Goal: Task Accomplishment & Management: Complete application form

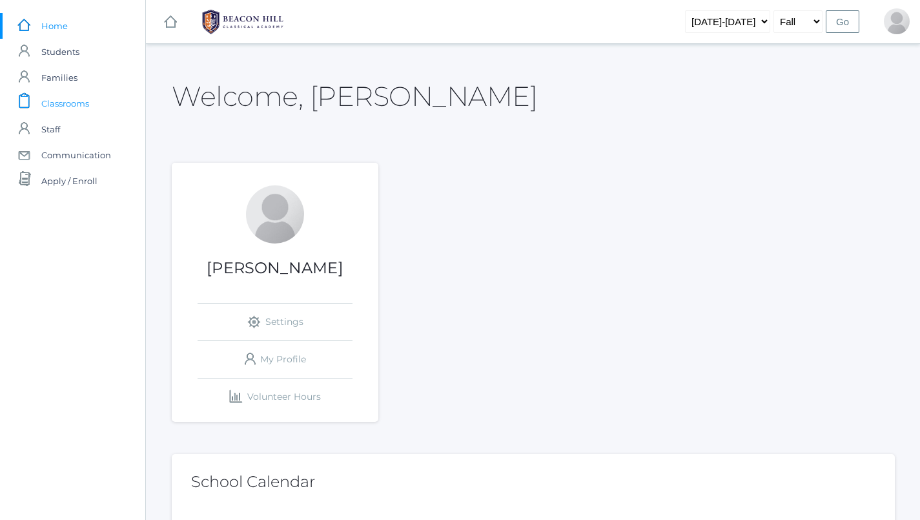
click at [65, 107] on span "Classrooms" at bounding box center [65, 103] width 48 height 26
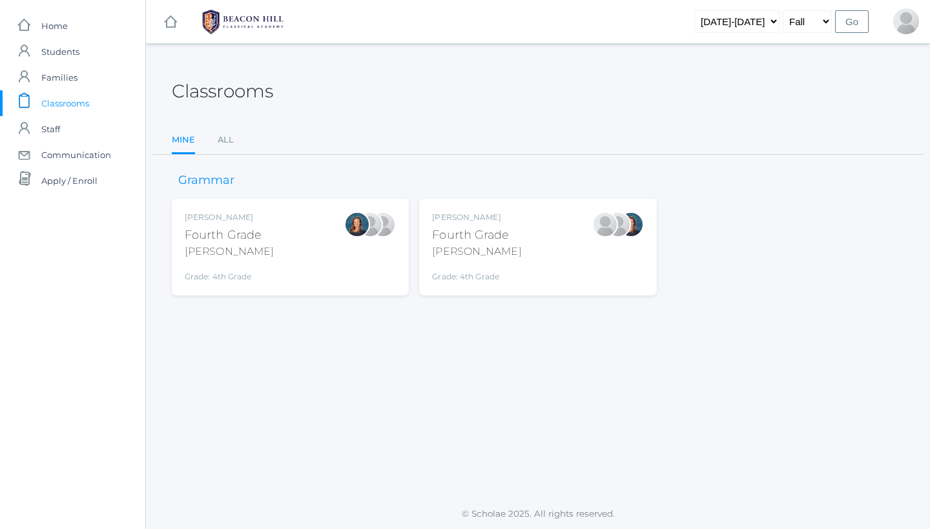
click at [536, 223] on div "Lydia Chaffin Fourth Grade Chaffin Grade: 4th Grade 04LA" at bounding box center [537, 247] width 211 height 71
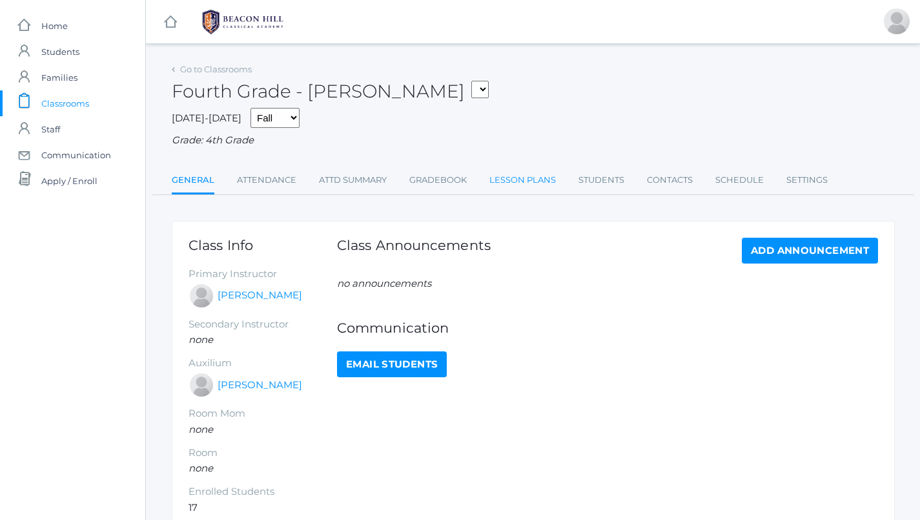
click at [498, 171] on link "Lesson Plans" at bounding box center [522, 180] width 66 height 26
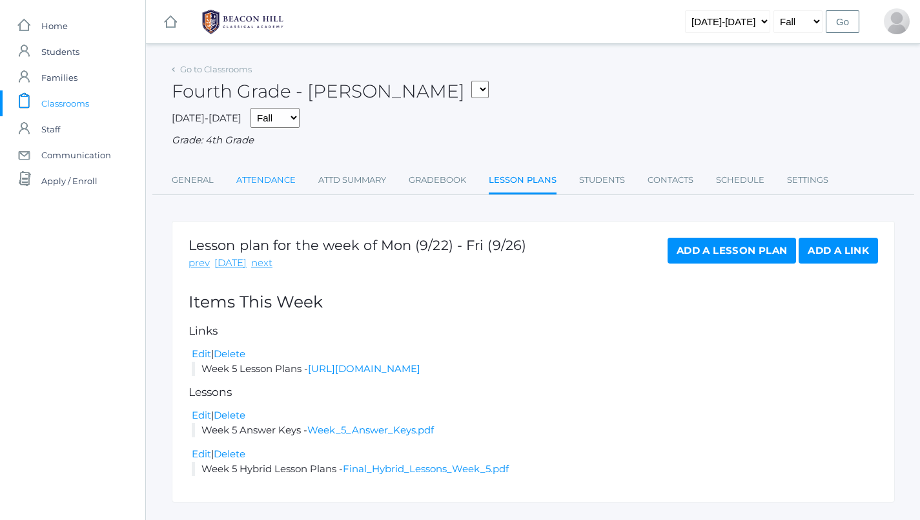
click at [283, 174] on link "Attendance" at bounding box center [265, 180] width 59 height 26
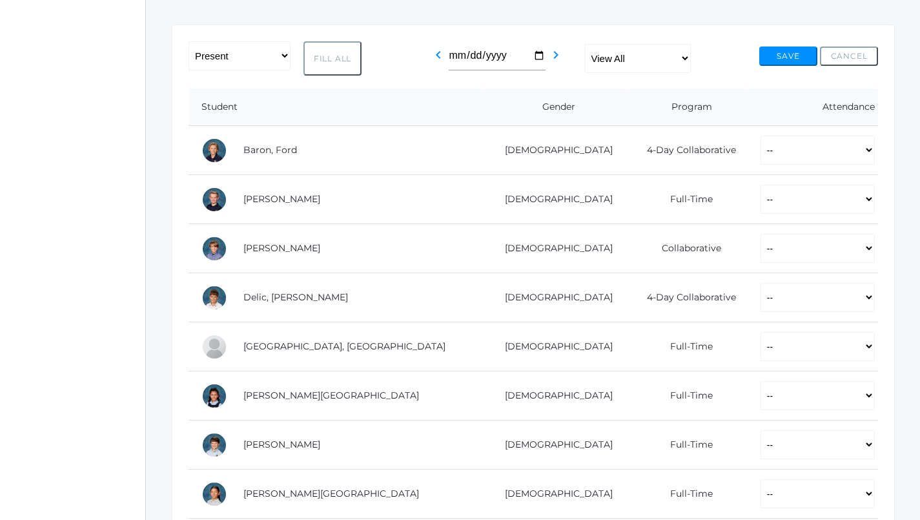
scroll to position [219, 0]
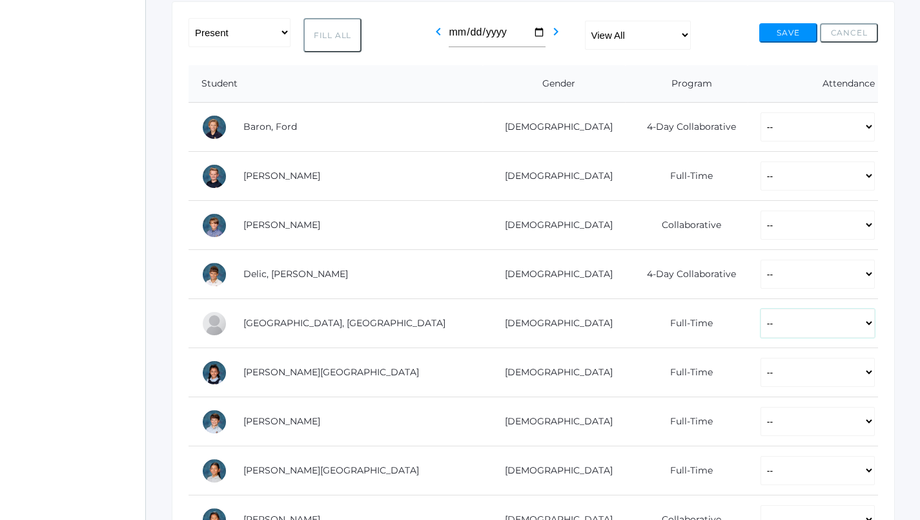
select select "P"
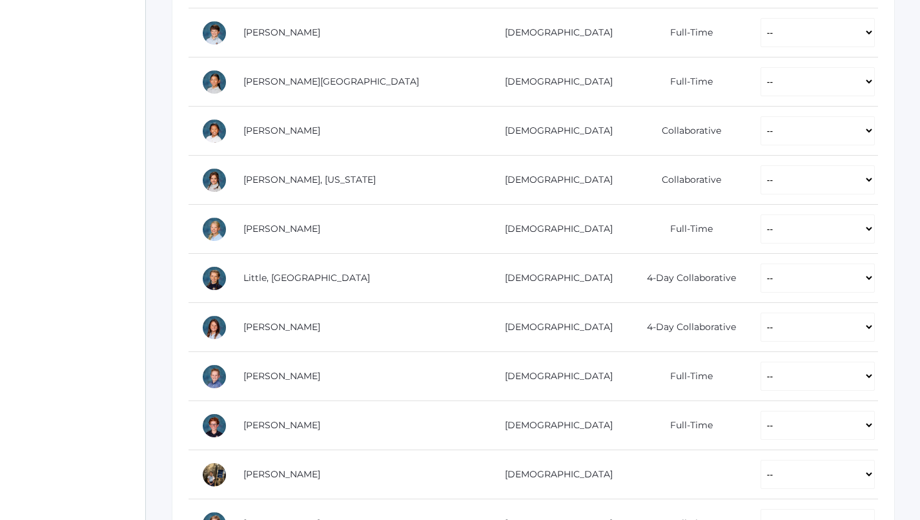
scroll to position [657, 0]
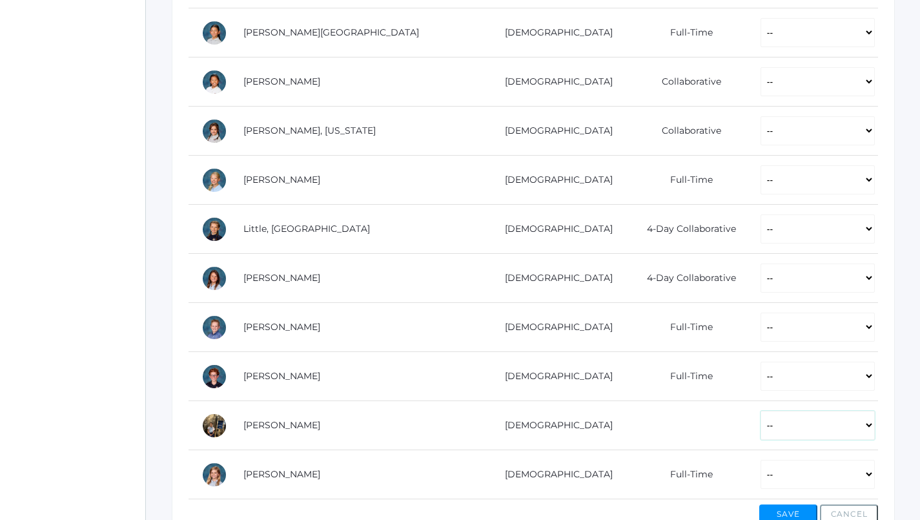
select select "P"
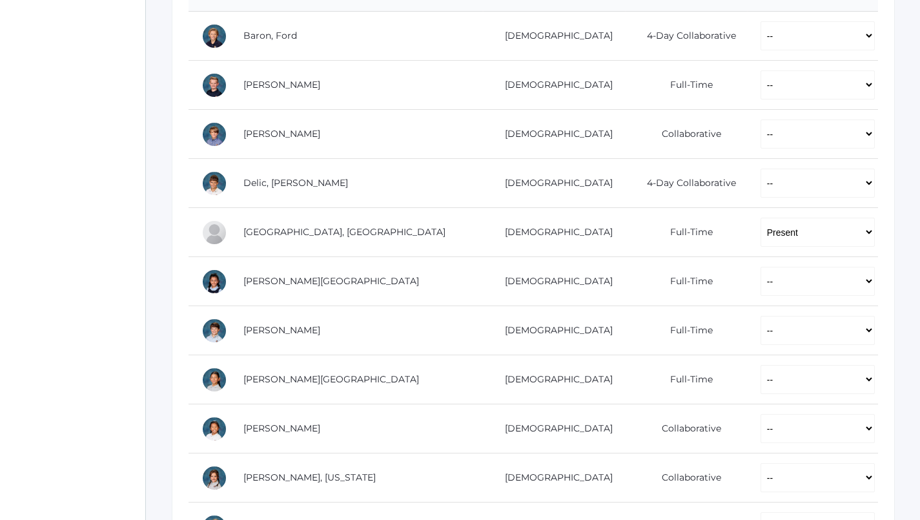
scroll to position [247, 0]
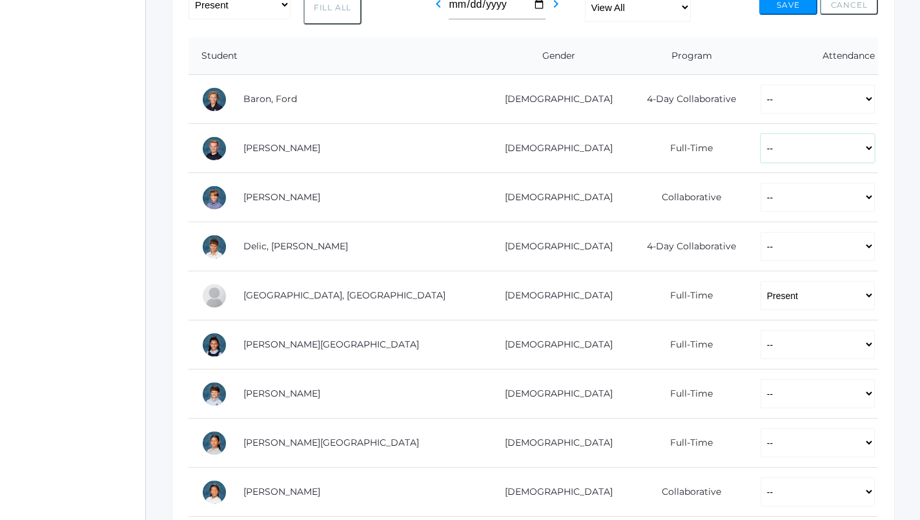
select select "P"
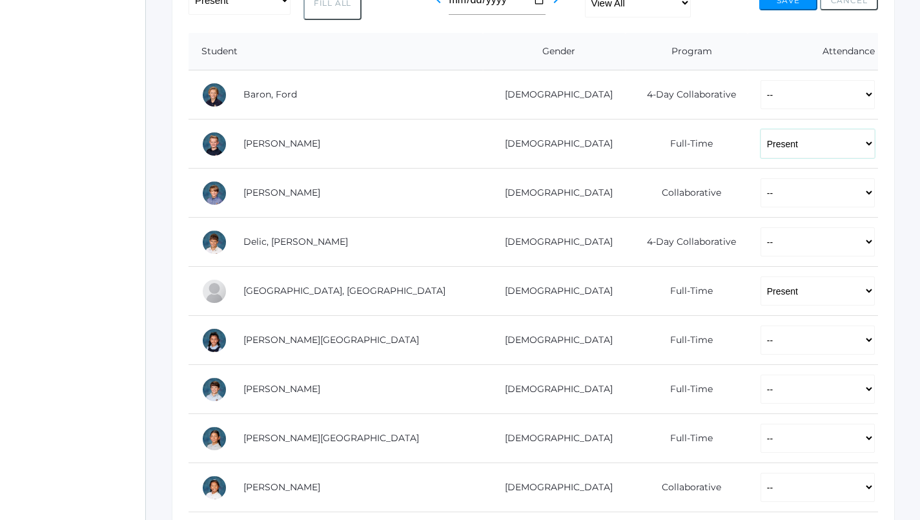
scroll to position [252, 0]
select select "P"
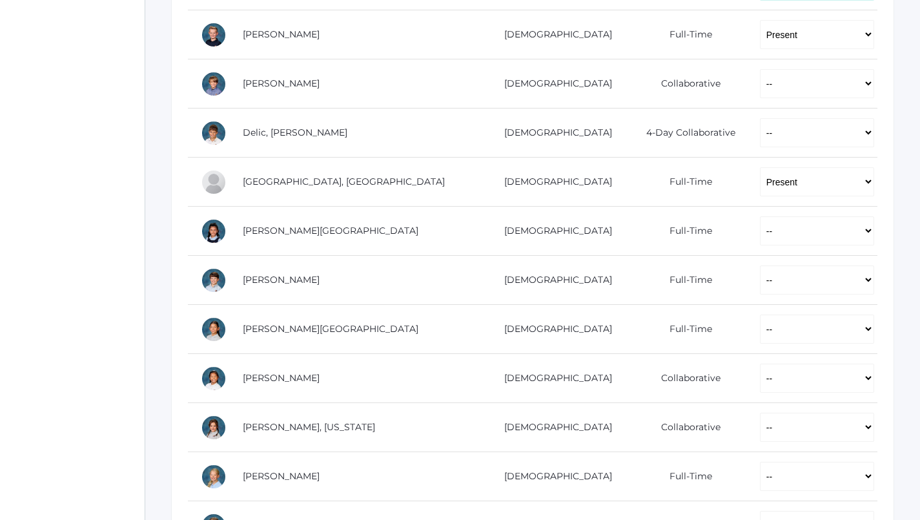
scroll to position [363, 1]
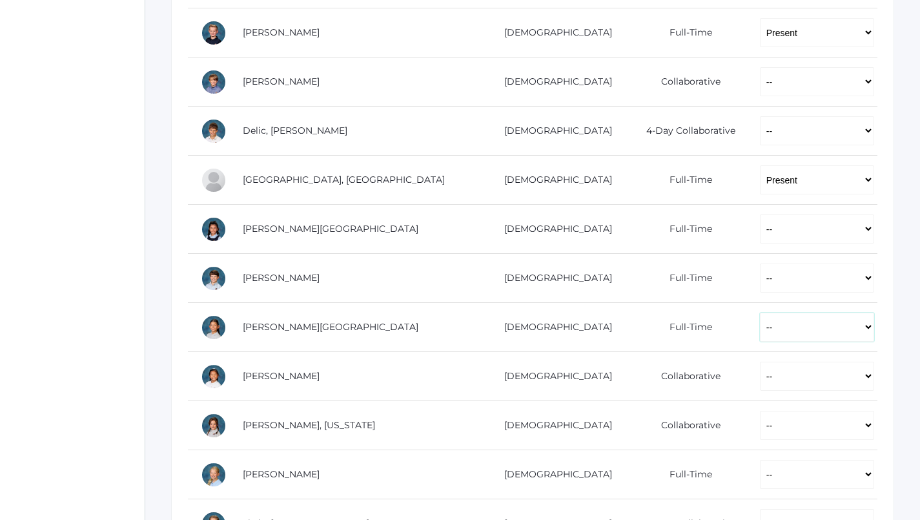
select select "P"
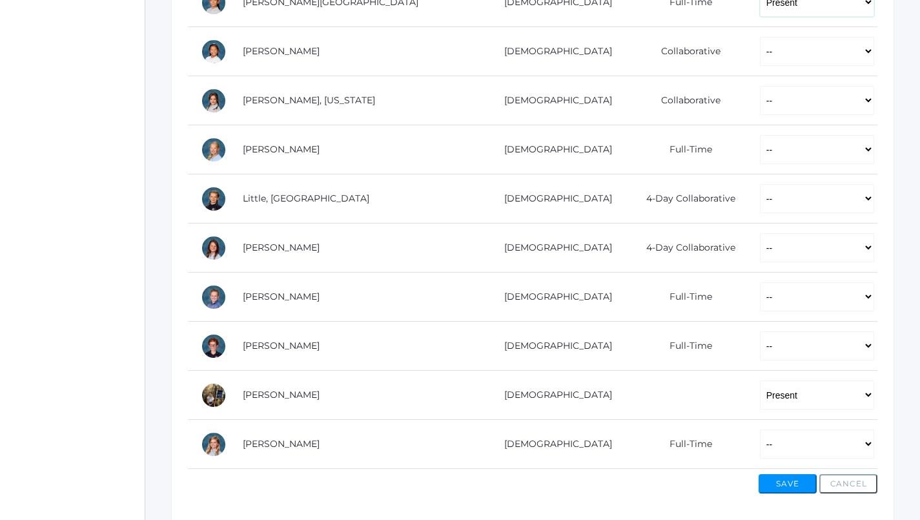
scroll to position [708, 1]
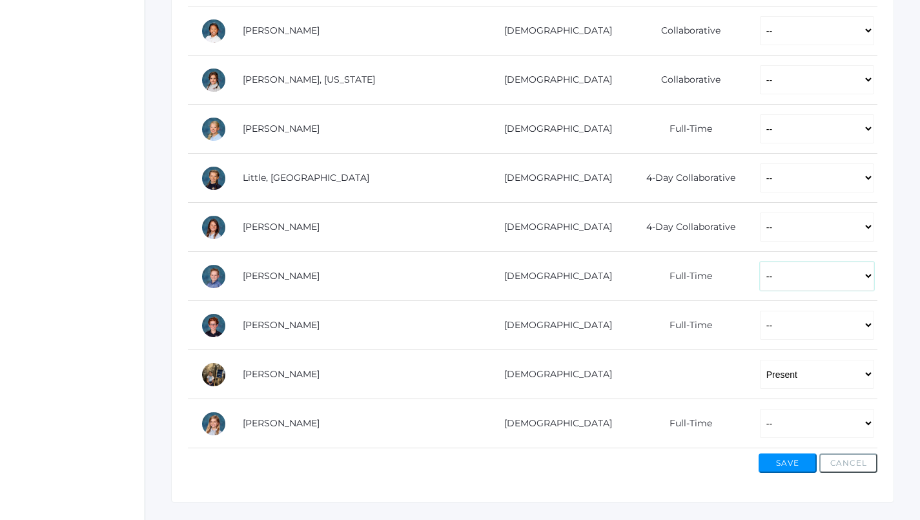
select select "AE"
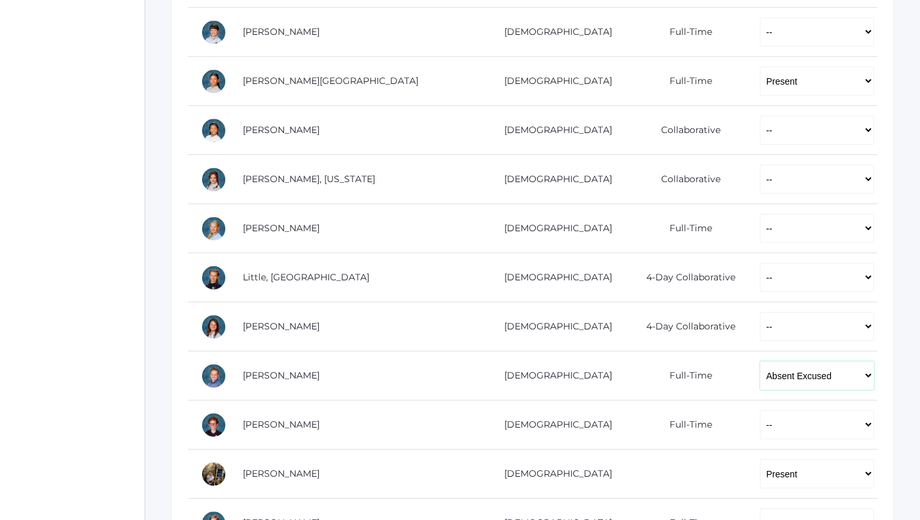
scroll to position [601, 1]
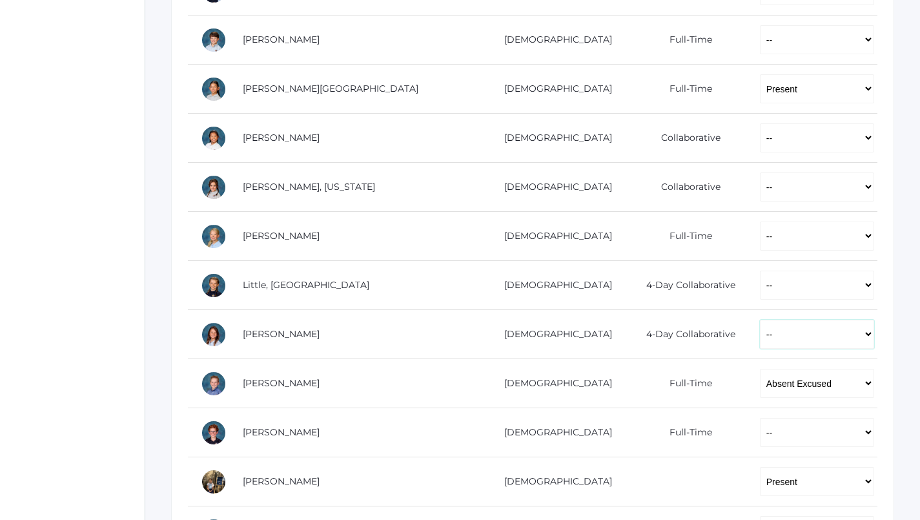
select select "P"
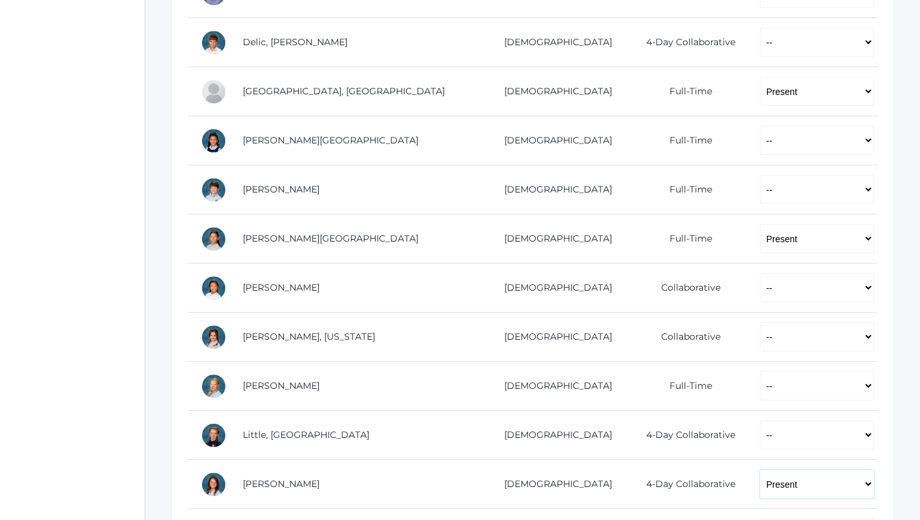
scroll to position [446, 1]
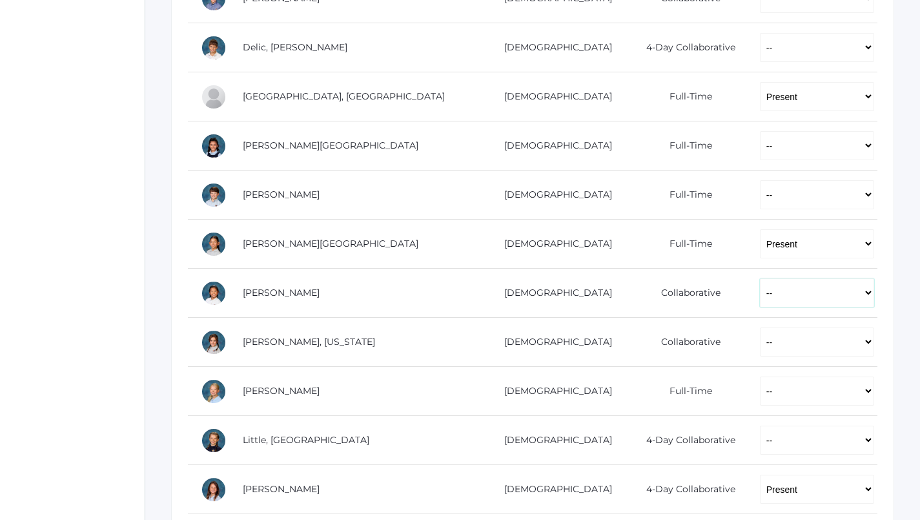
select select "P"
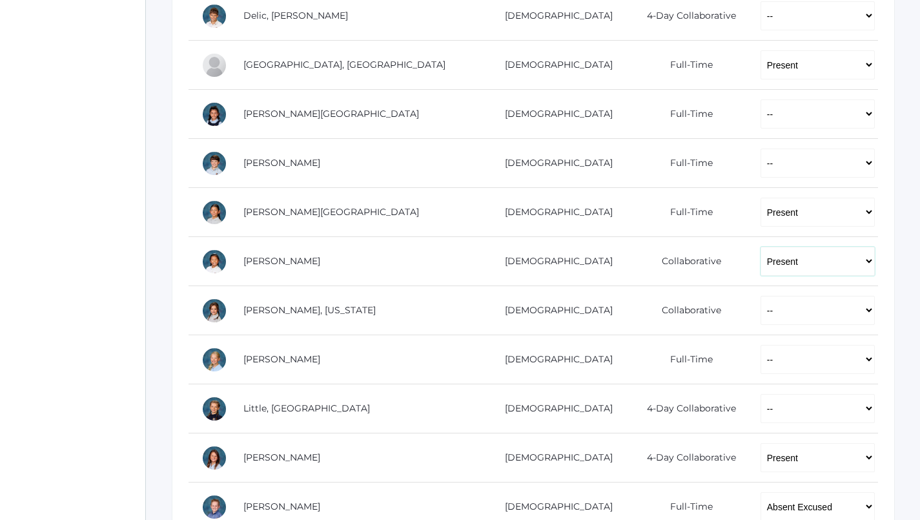
scroll to position [495, 0]
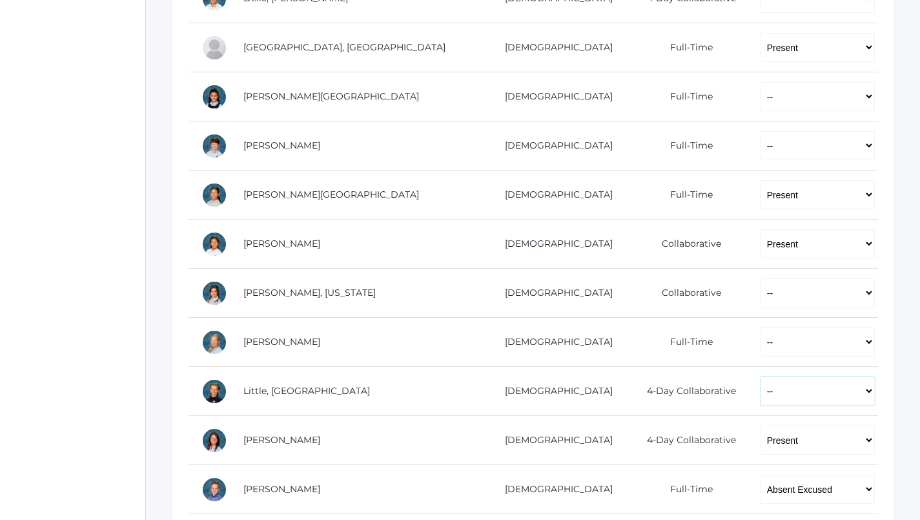
select select "P"
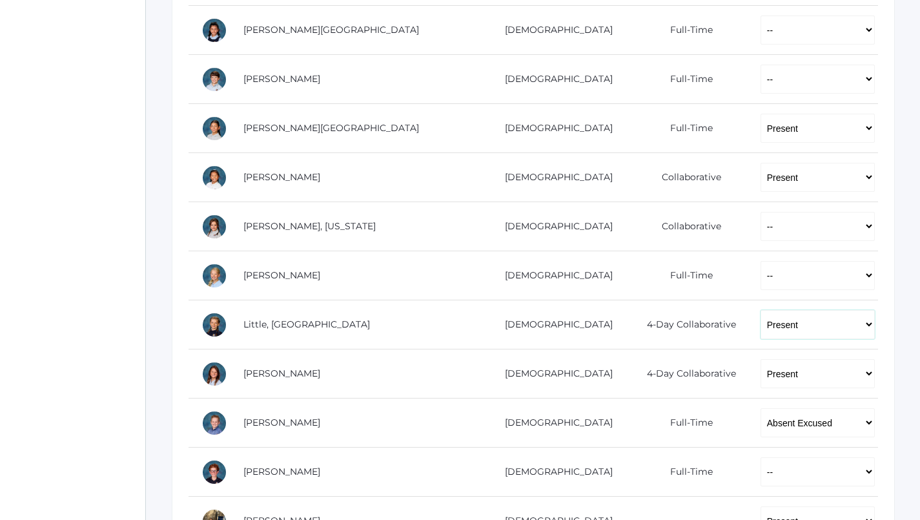
scroll to position [551, 0]
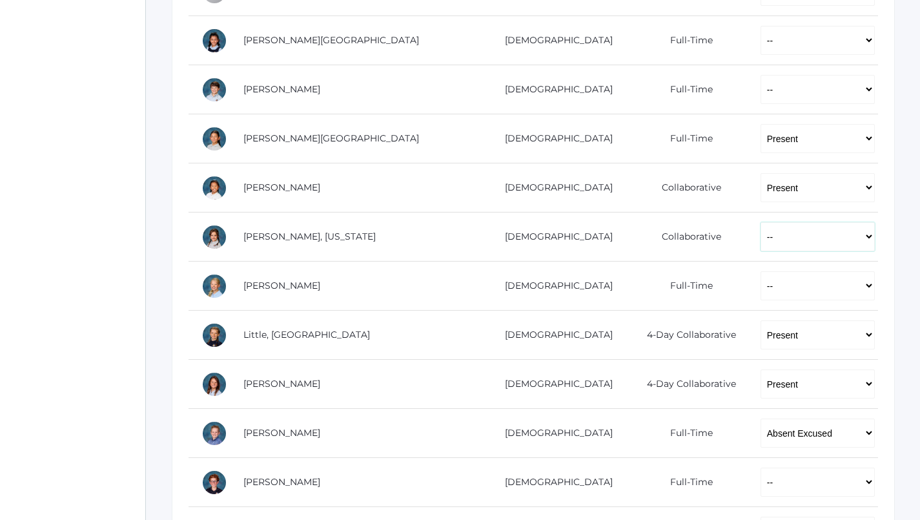
select select "P"
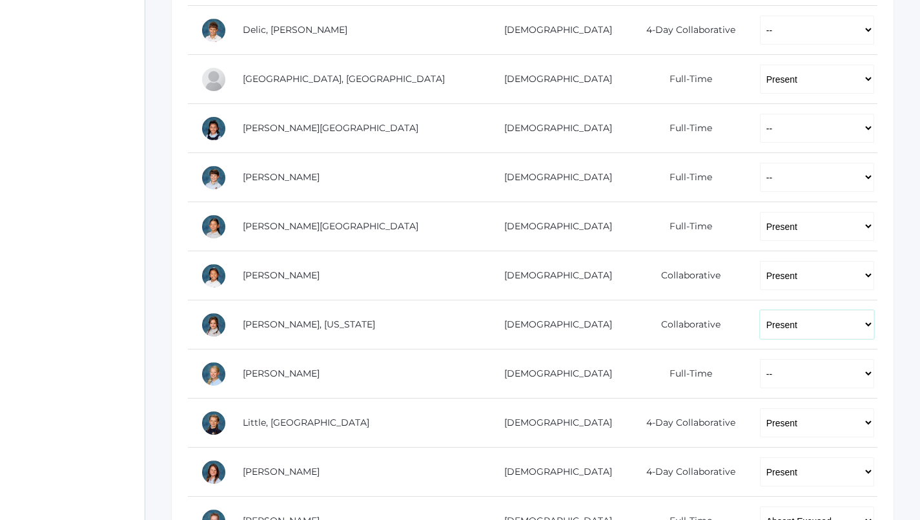
scroll to position [467, 1]
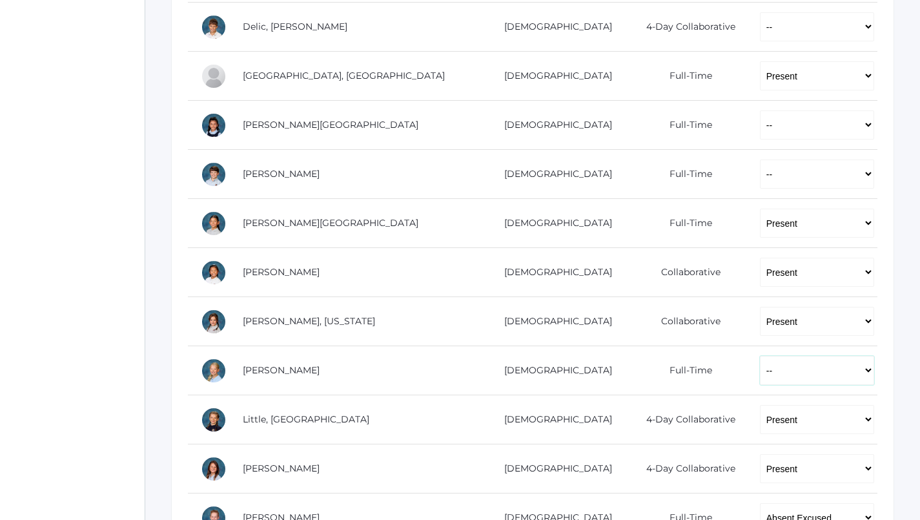
select select "P"
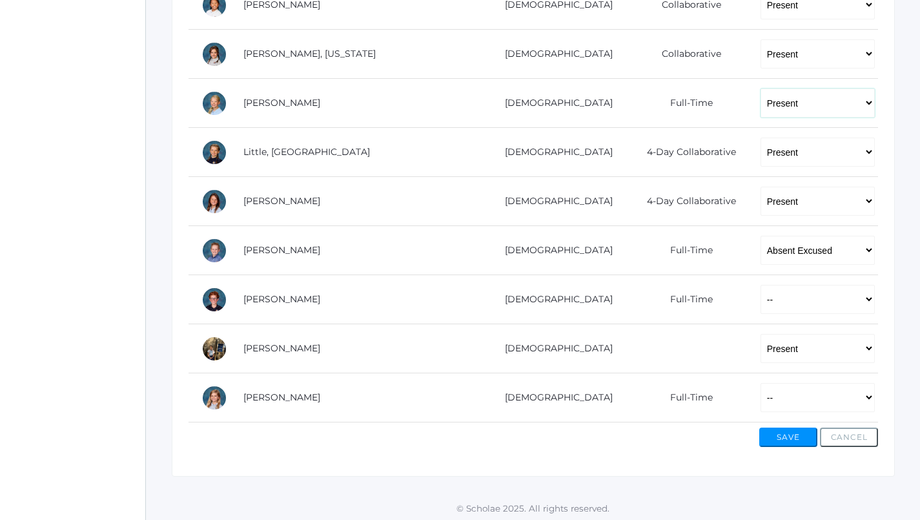
scroll to position [733, 0]
select select "P"
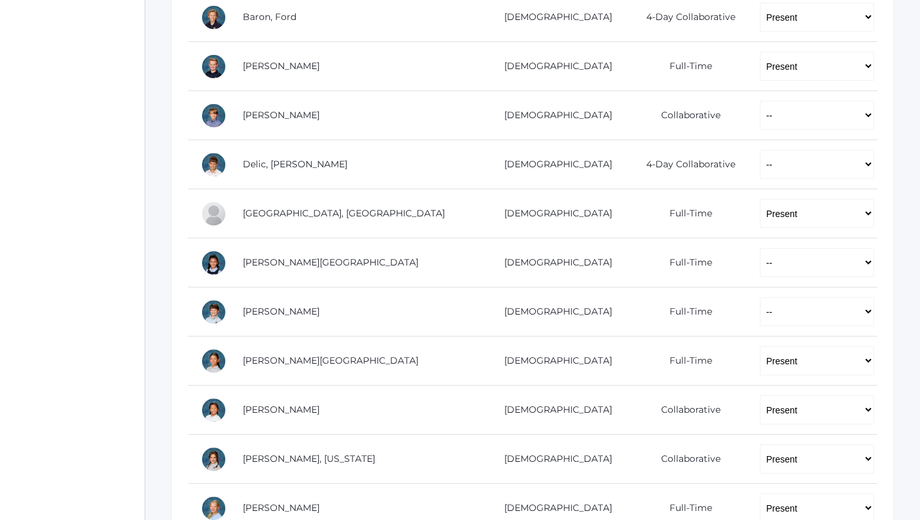
scroll to position [330, 1]
click at [769, 130] on td "-- Present Present-At-Home Tardy Excused Tardy Unexcused Absent Excused Absent …" at bounding box center [812, 114] width 130 height 49
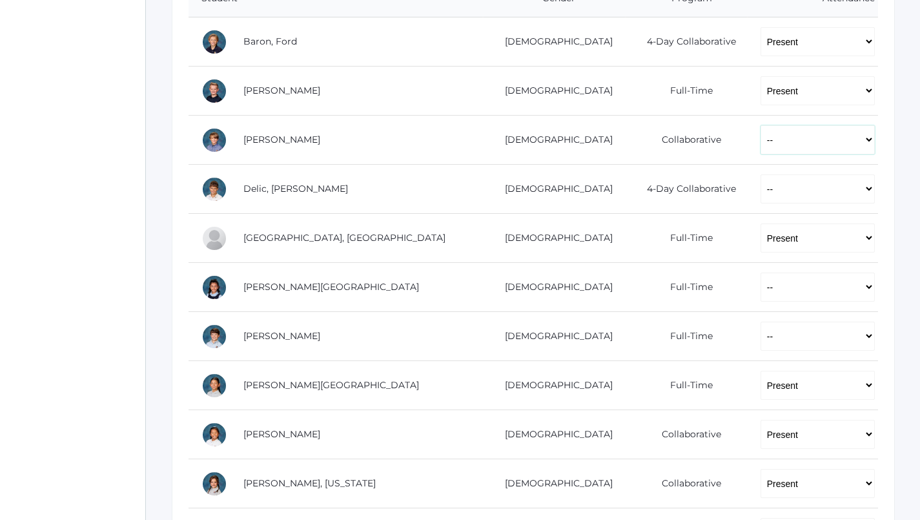
scroll to position [327, 0]
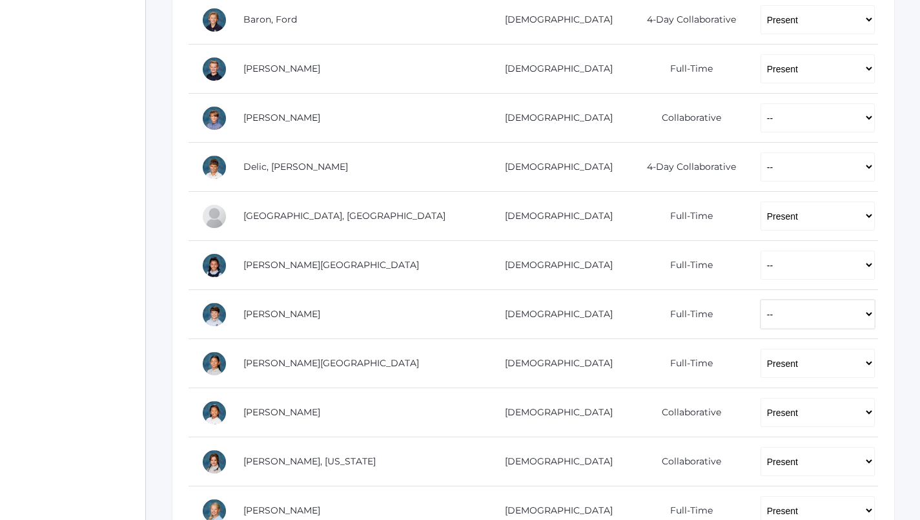
select select "P"
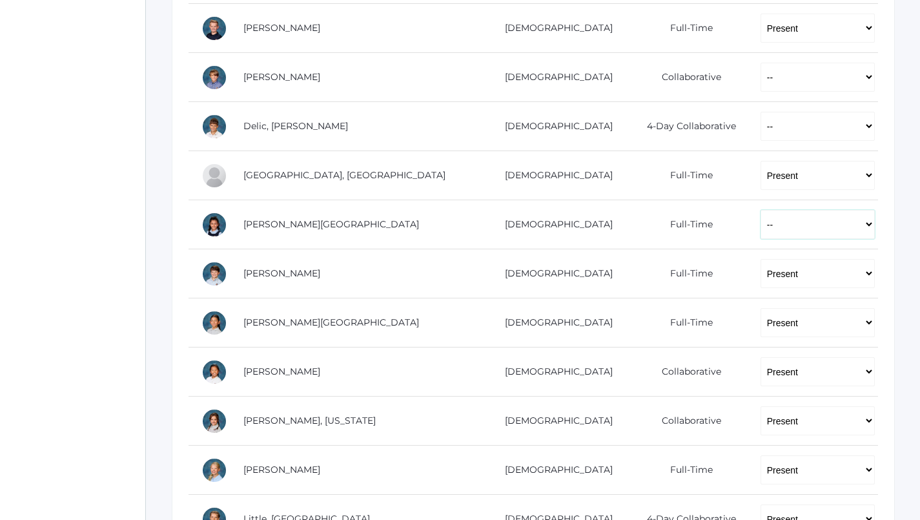
select select "P"
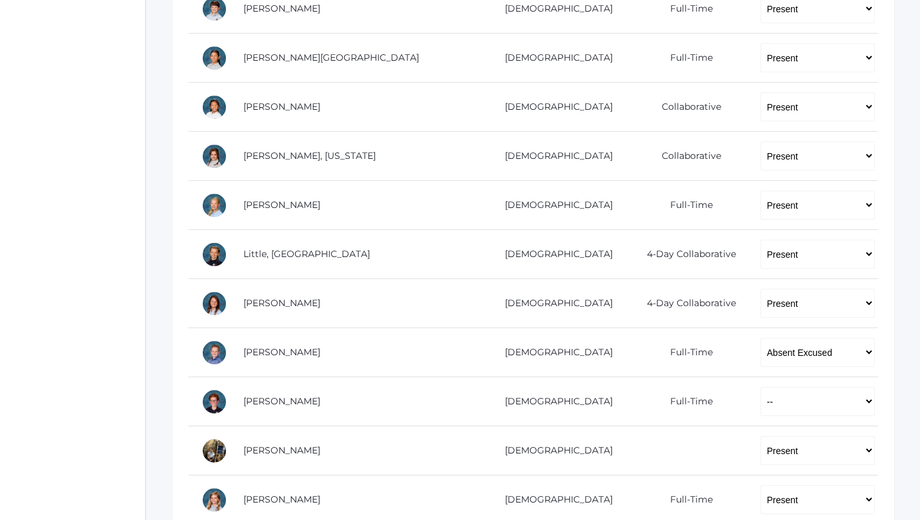
scroll to position [647, 0]
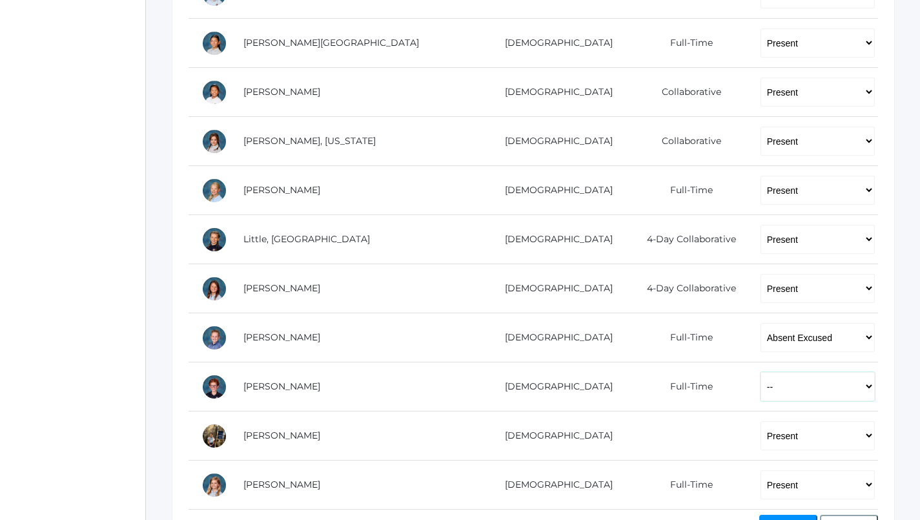
select select "P"
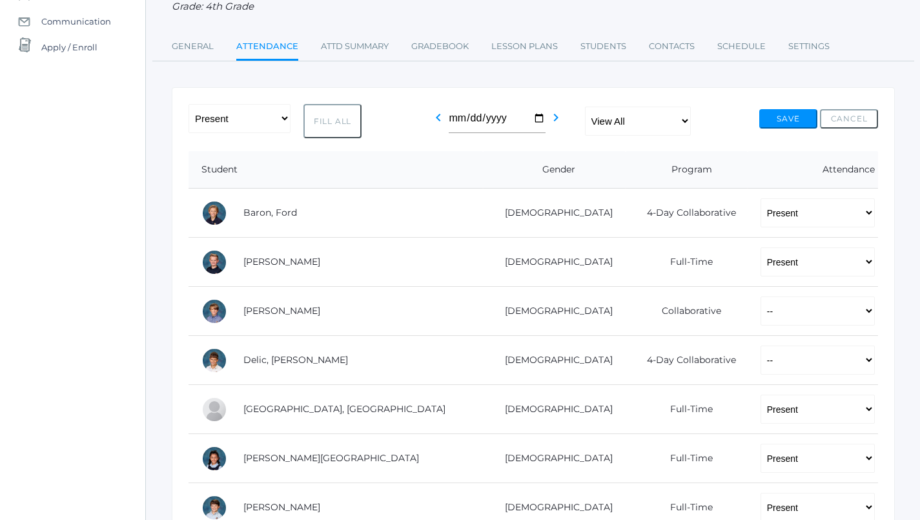
scroll to position [135, 0]
select select "AU"
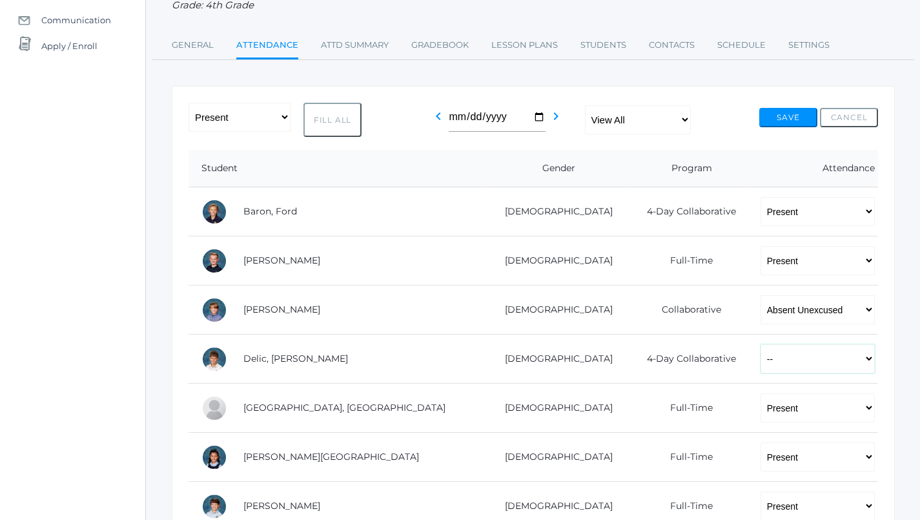
select select "AU"
click at [784, 110] on button "Save" at bounding box center [788, 117] width 58 height 19
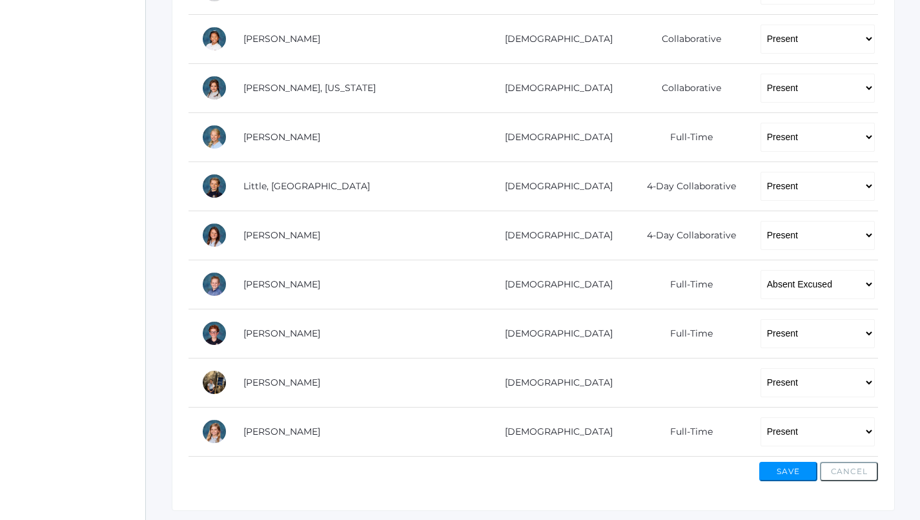
scroll to position [203, 0]
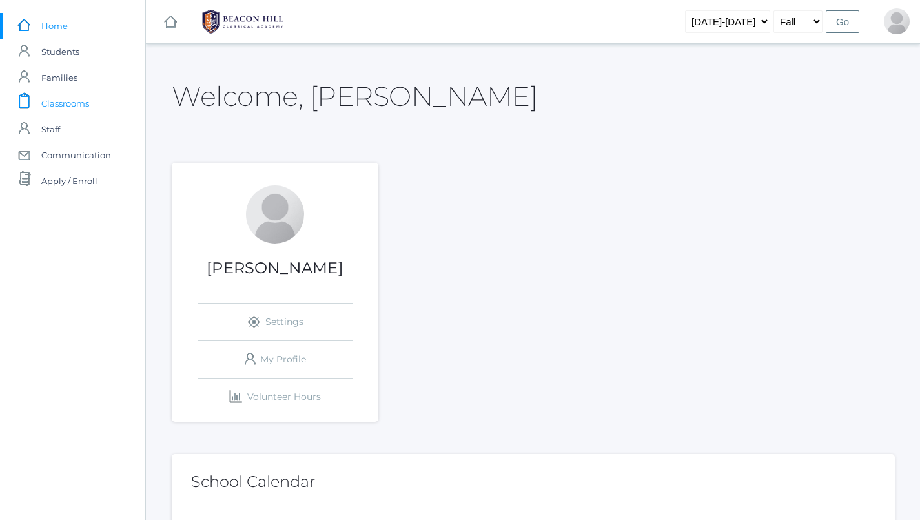
click at [62, 106] on span "Classrooms" at bounding box center [65, 103] width 48 height 26
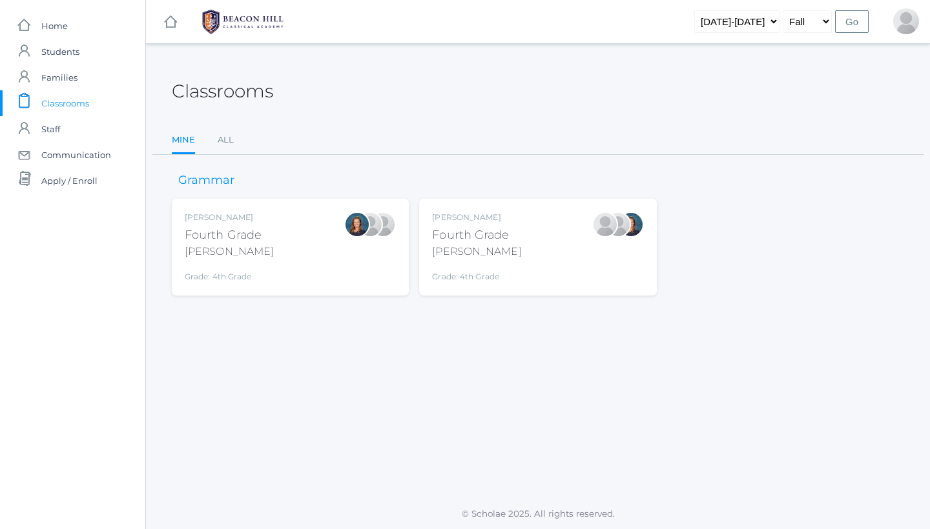
click at [506, 234] on div "Fourth Grade" at bounding box center [476, 235] width 89 height 17
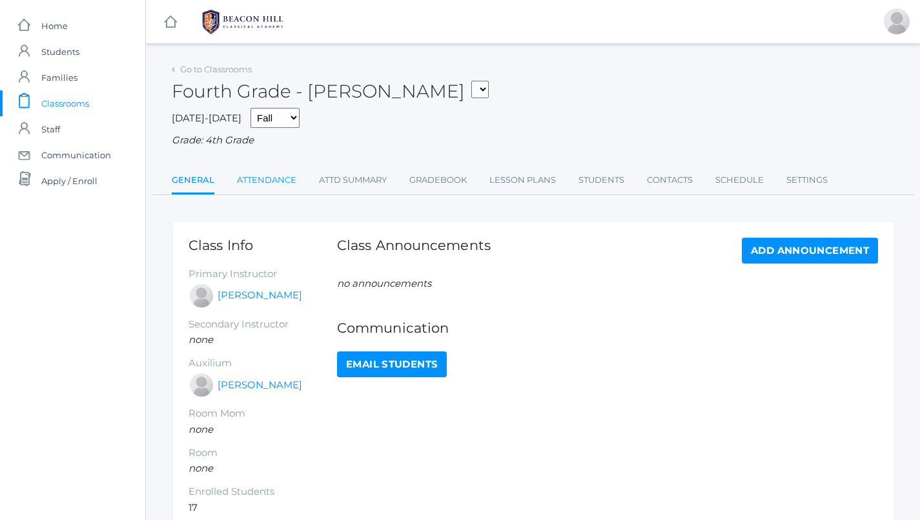
click at [278, 183] on link "Attendance" at bounding box center [266, 180] width 59 height 26
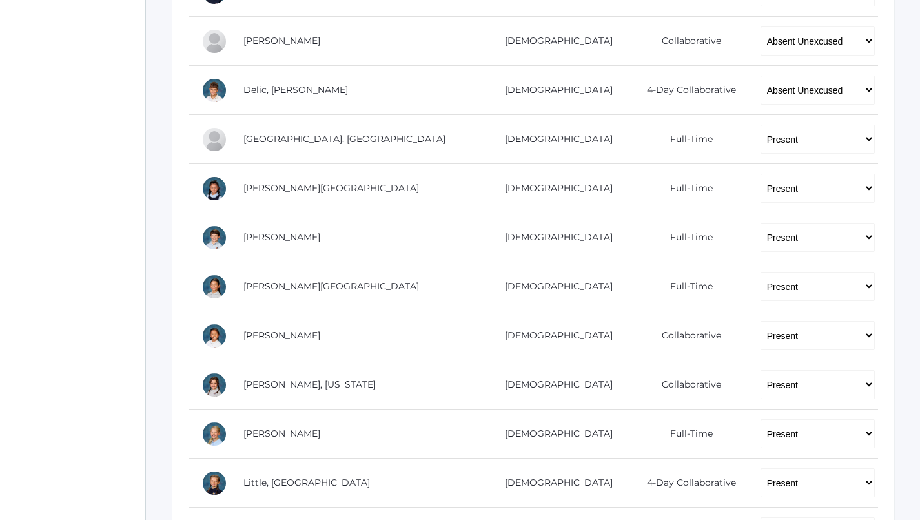
scroll to position [400, 0]
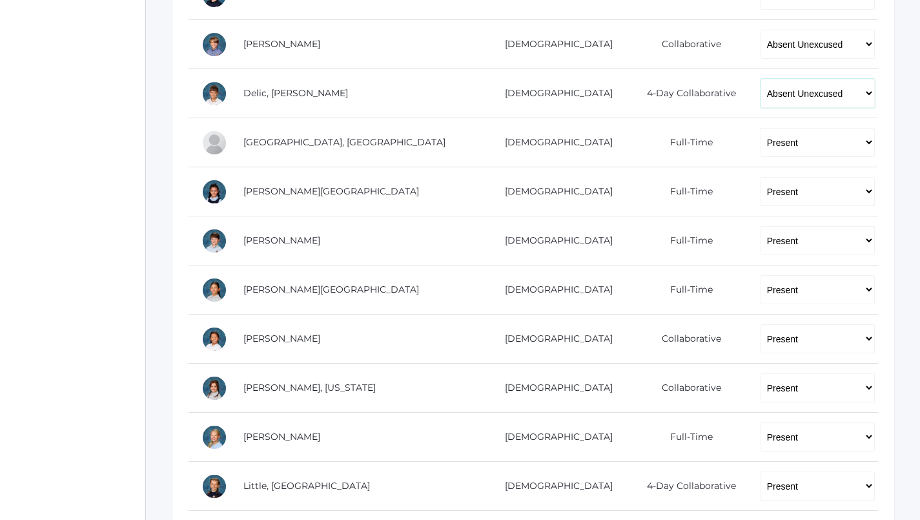
select select "TE"
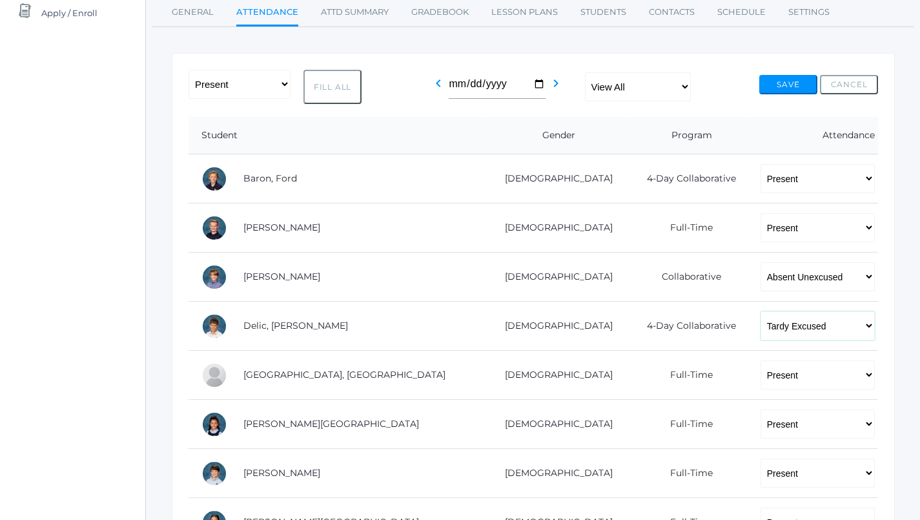
scroll to position [145, 0]
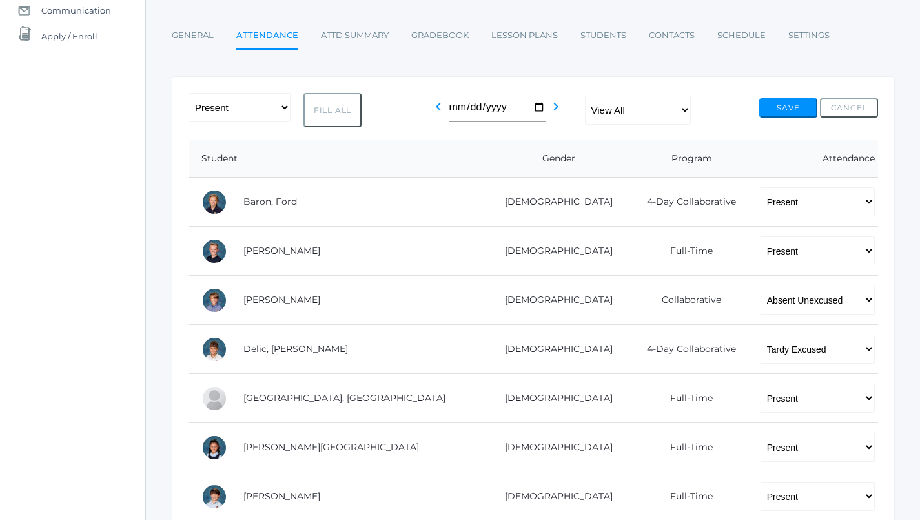
click at [795, 103] on button "Save" at bounding box center [788, 107] width 58 height 19
